Goal: Information Seeking & Learning: Find specific fact

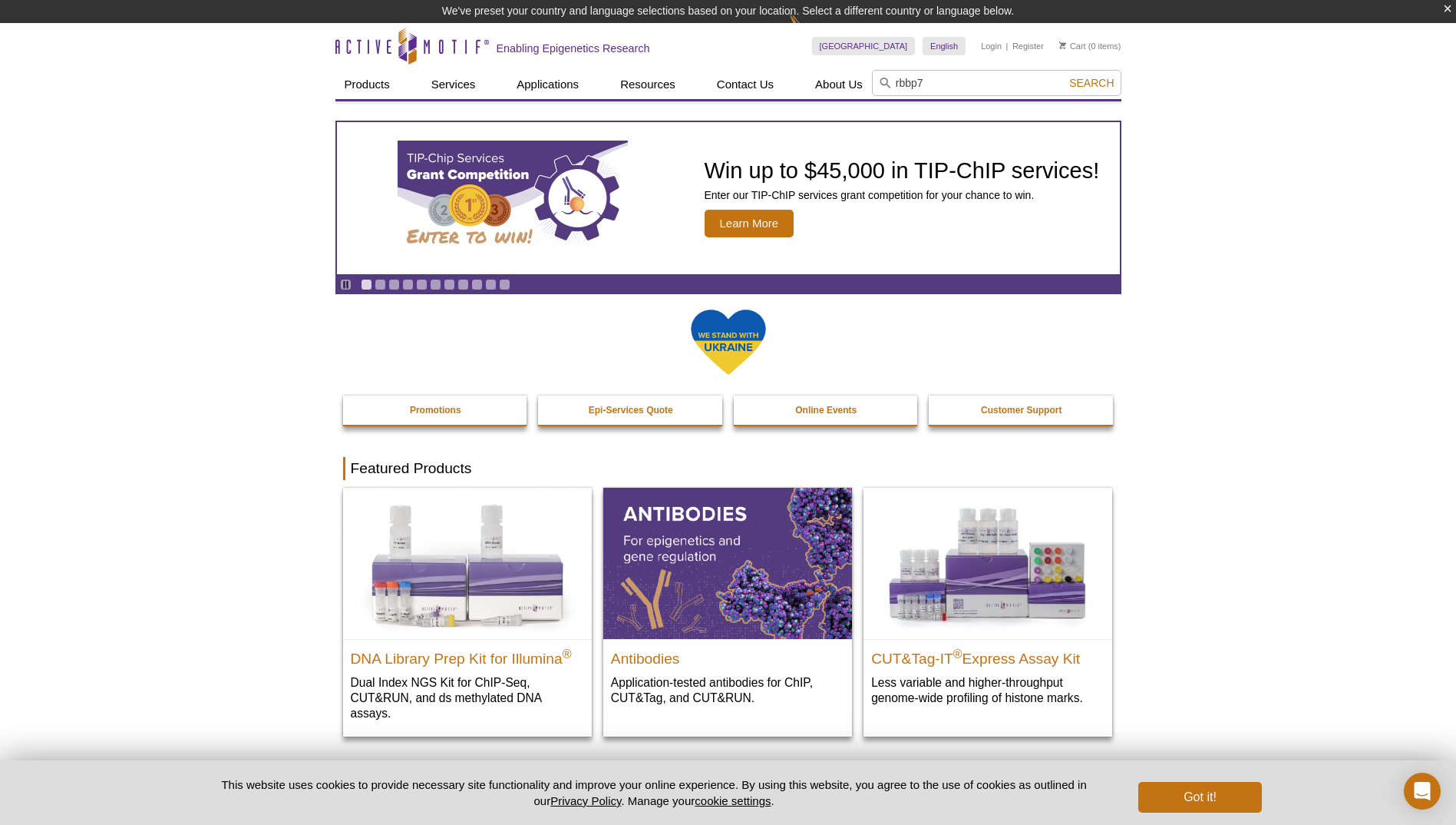
type input "rbbp7"
click at [1111, 80] on span "Search" at bounding box center [1091, 83] width 45 height 12
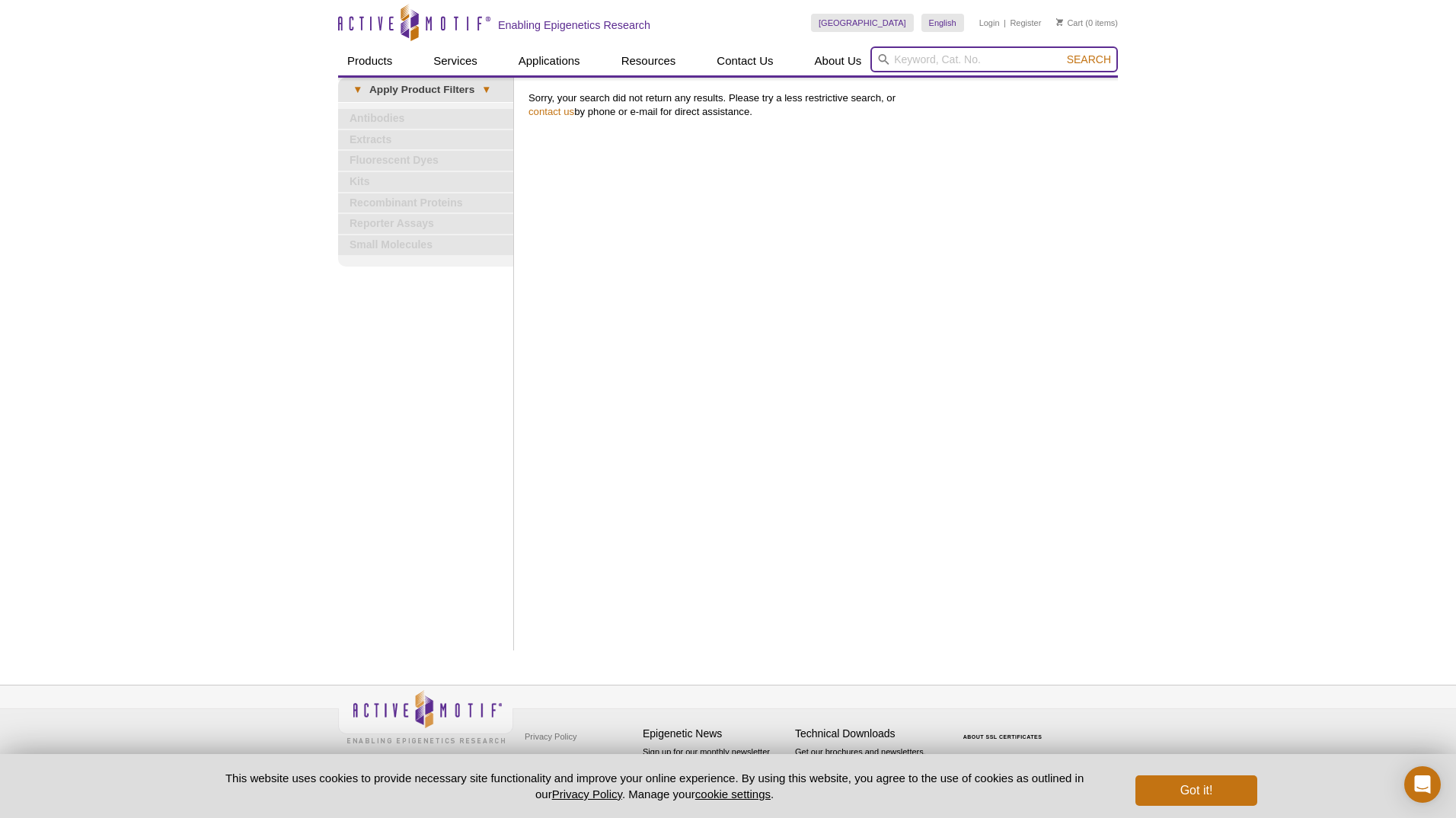
click at [927, 60] on input "search" at bounding box center [994, 59] width 247 height 25
